Goal: Find specific page/section: Find specific page/section

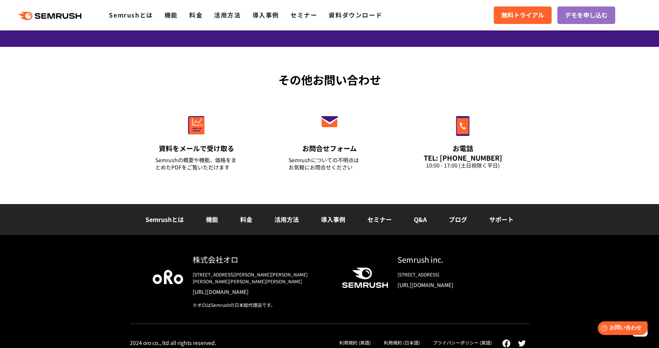
click at [415, 259] on div "Semrush inc." at bounding box center [451, 259] width 109 height 11
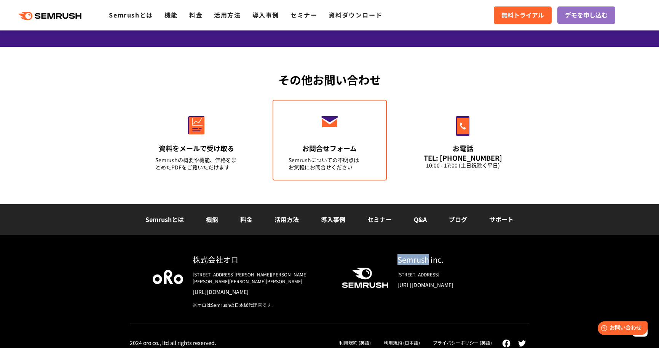
copy div "Semrush"
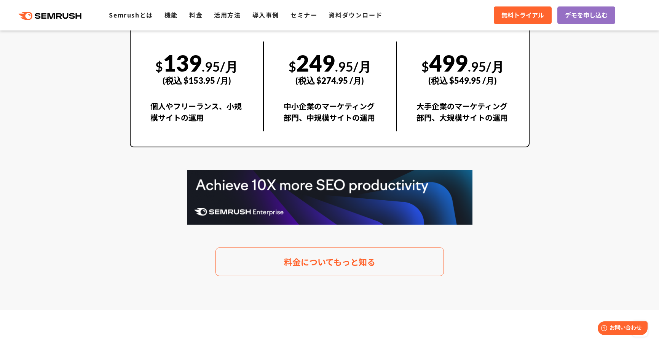
scroll to position [1430, 0]
